Goal: Navigation & Orientation: Find specific page/section

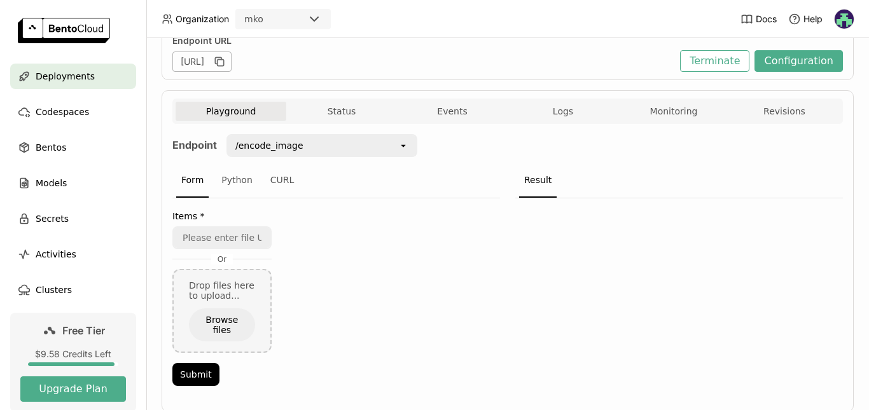
scroll to position [213, 0]
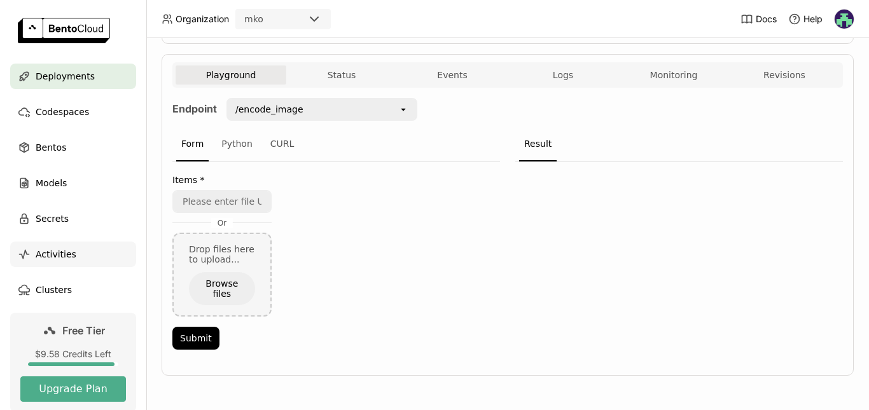
click at [63, 259] on span "Activities" at bounding box center [56, 254] width 41 height 15
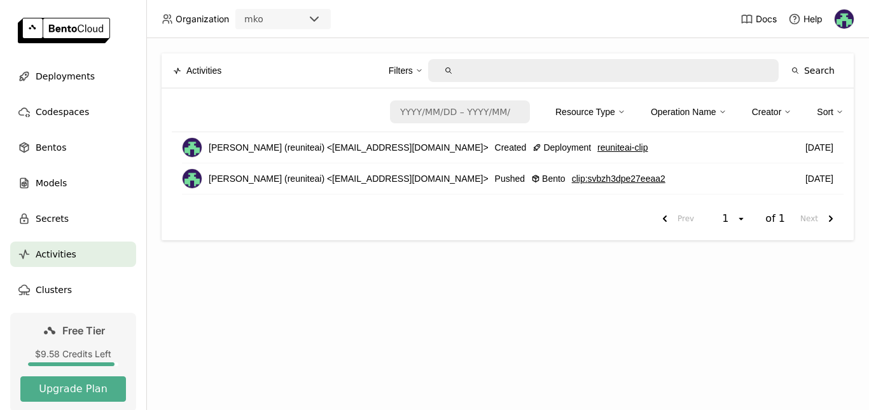
click at [599, 174] on link "clip : svbzh3dpe27eeaa2" at bounding box center [619, 179] width 94 height 14
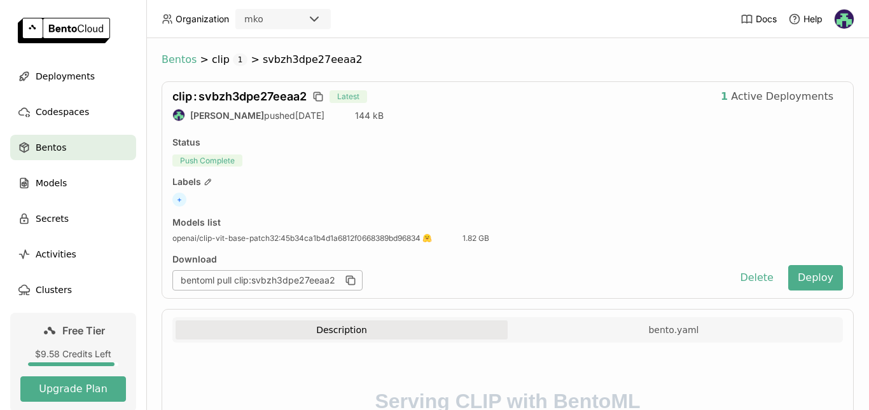
click at [175, 54] on span "Bentos" at bounding box center [179, 59] width 35 height 13
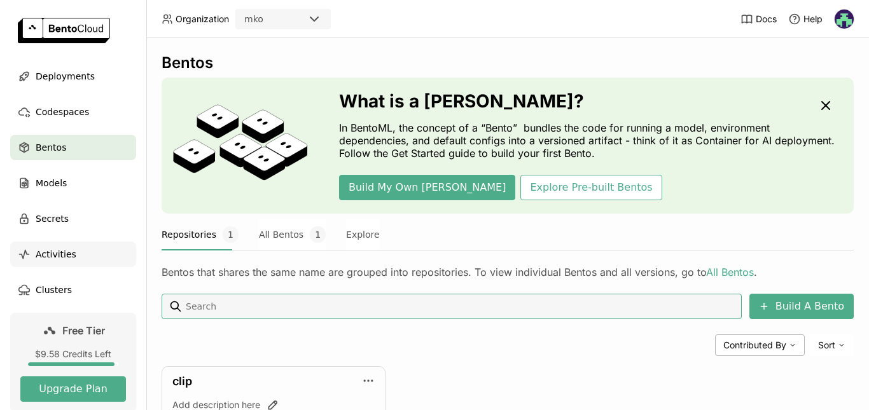
click at [52, 243] on div "Activities" at bounding box center [73, 254] width 126 height 25
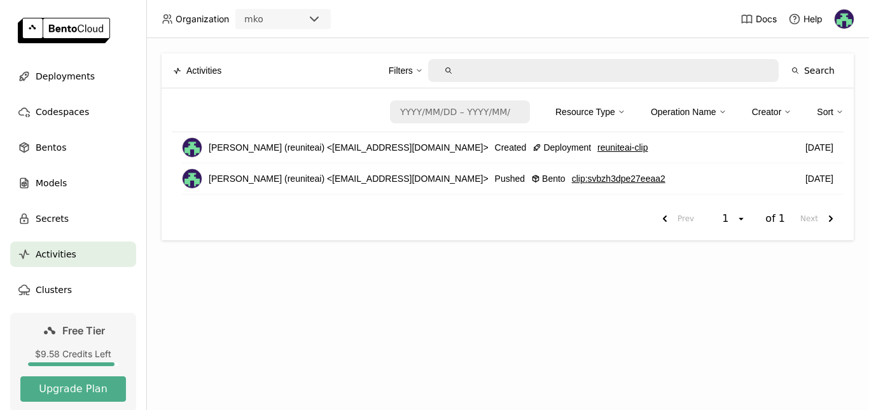
click at [598, 146] on link "reuniteai-clip" at bounding box center [623, 148] width 50 height 14
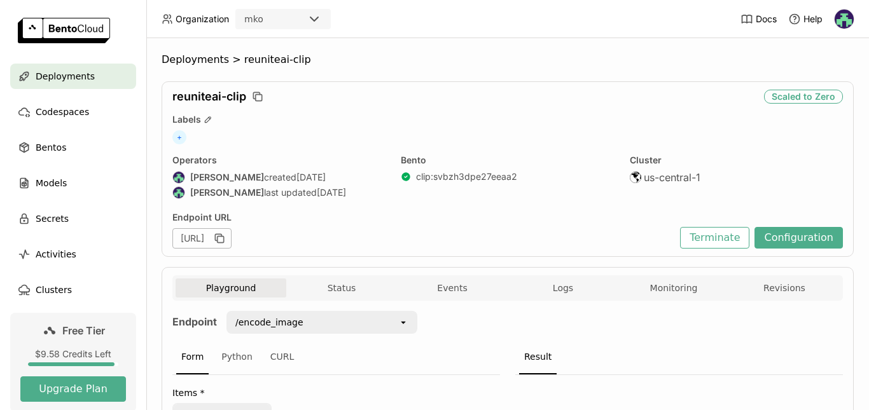
click at [229, 66] on span ">" at bounding box center [236, 59] width 15 height 13
click at [200, 57] on span "Deployments" at bounding box center [195, 59] width 67 height 13
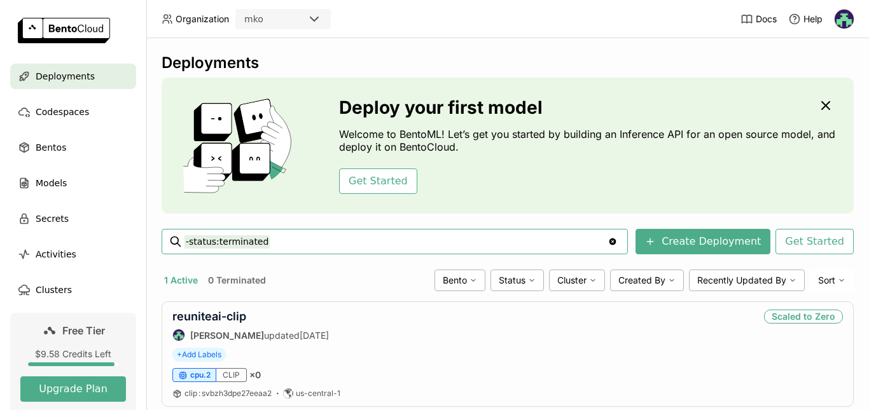
scroll to position [31, 0]
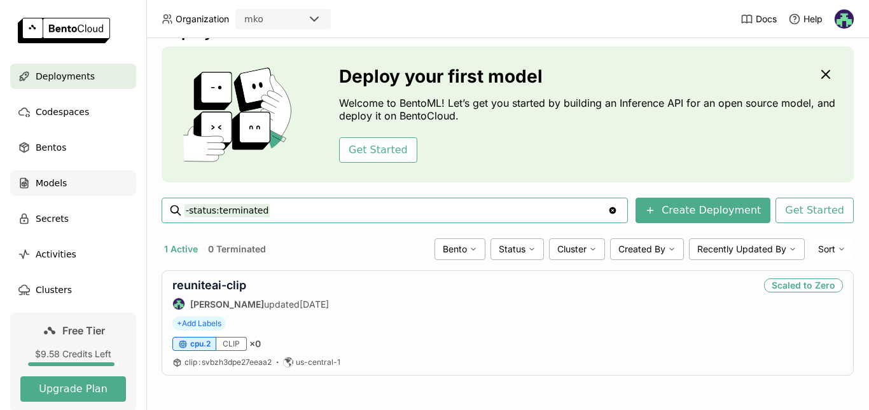
click at [55, 186] on span "Models" at bounding box center [51, 183] width 31 height 15
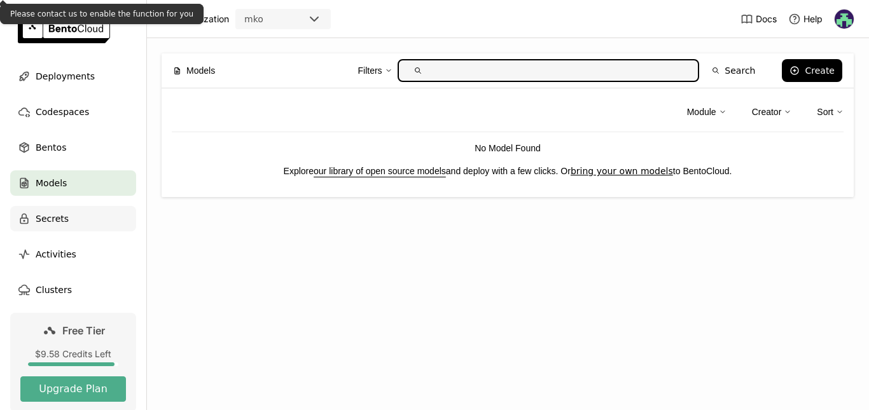
click at [57, 225] on span "Secrets" at bounding box center [52, 218] width 33 height 15
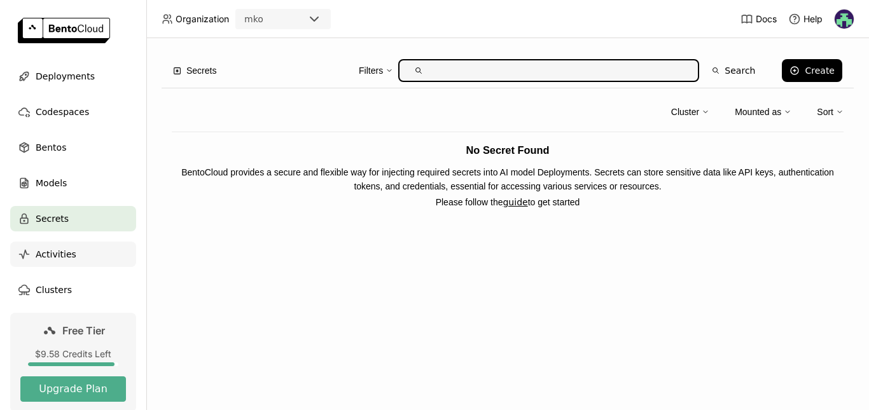
click at [69, 267] on div "Activities" at bounding box center [73, 254] width 126 height 25
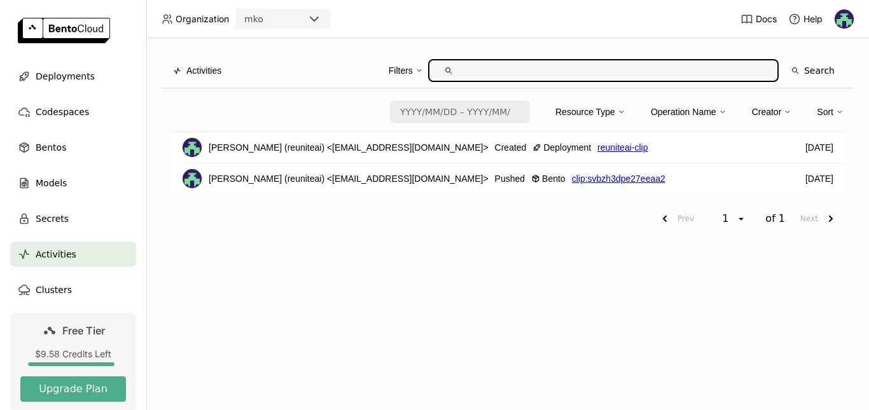
click at [589, 120] on div "Resource Type" at bounding box center [591, 112] width 70 height 27
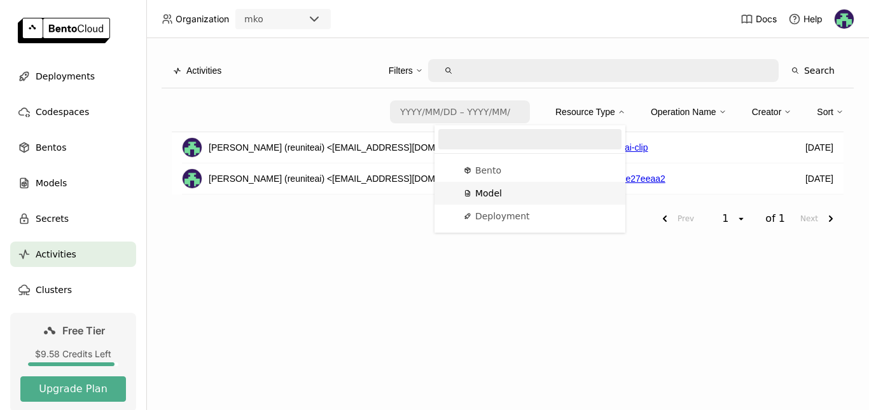
click at [496, 184] on li "Model" at bounding box center [530, 193] width 191 height 23
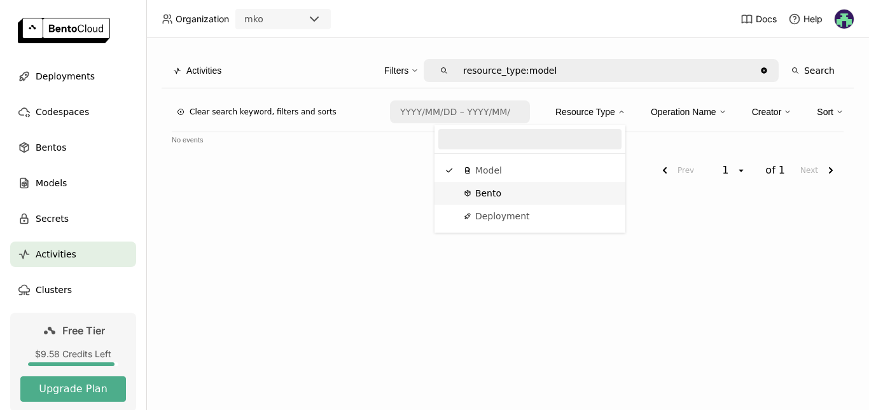
click at [502, 191] on div "Bento" at bounding box center [530, 193] width 171 height 13
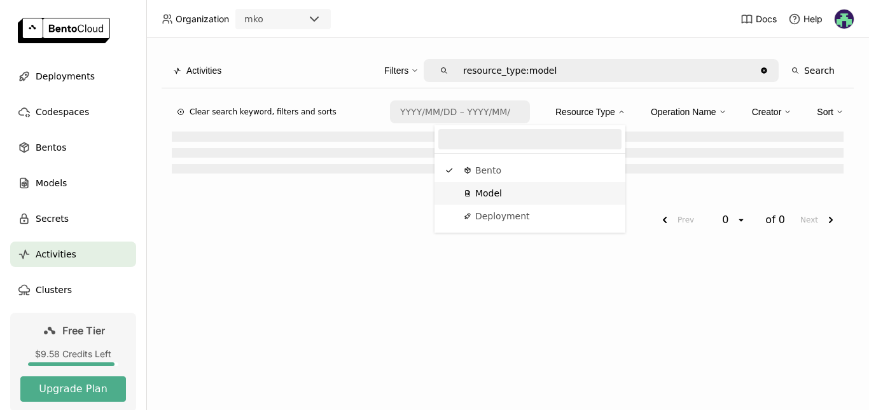
type input "resource_type:bento"
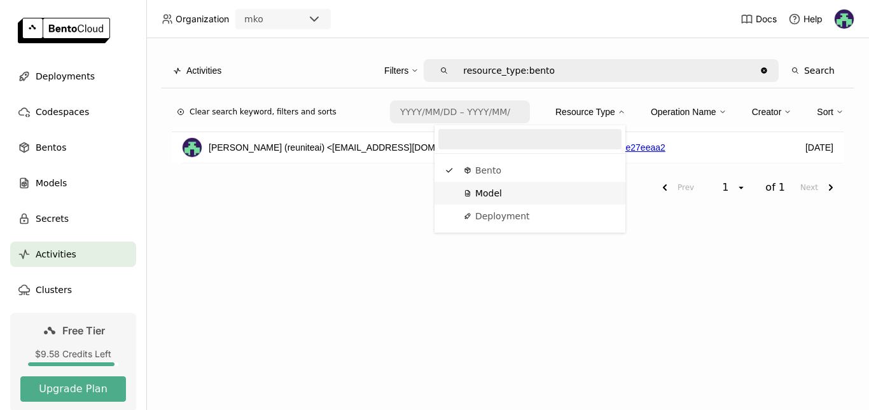
click at [378, 177] on div "Prev 1 open of 1 Next" at bounding box center [508, 187] width 672 height 23
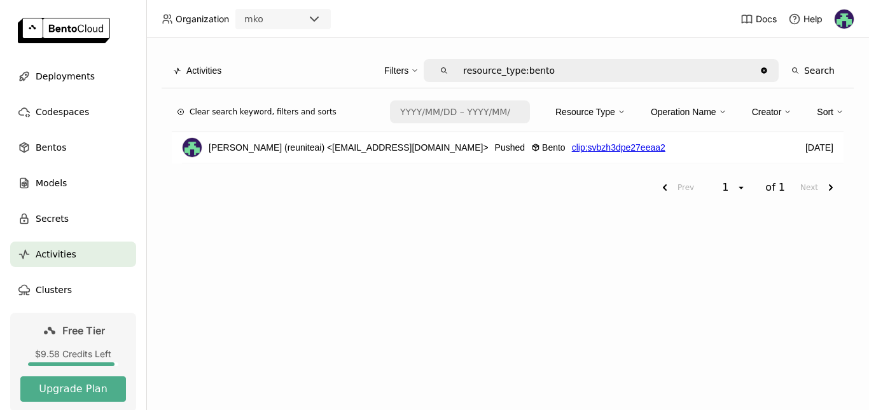
click at [584, 152] on link "clip : svbzh3dpe27eeaa2" at bounding box center [619, 148] width 94 height 14
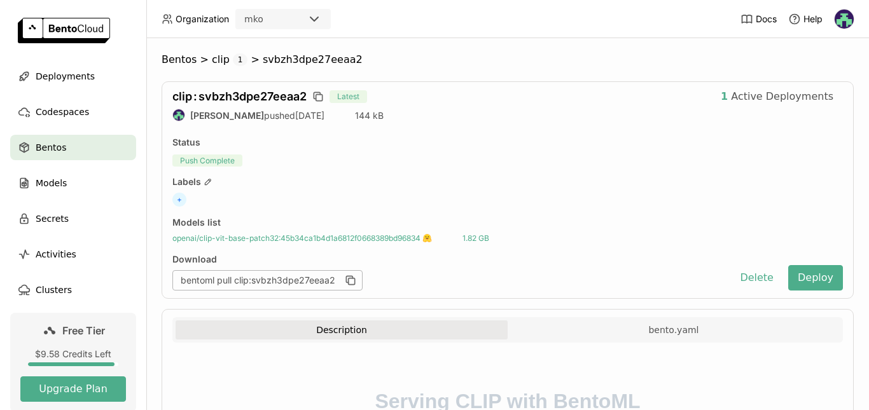
click at [195, 237] on span "openai/clip-vit-base-patch32 : 45b34ca1b4d1a6812f0668389bd96834" at bounding box center [302, 239] width 260 height 10
